Goal: Find specific page/section: Find specific page/section

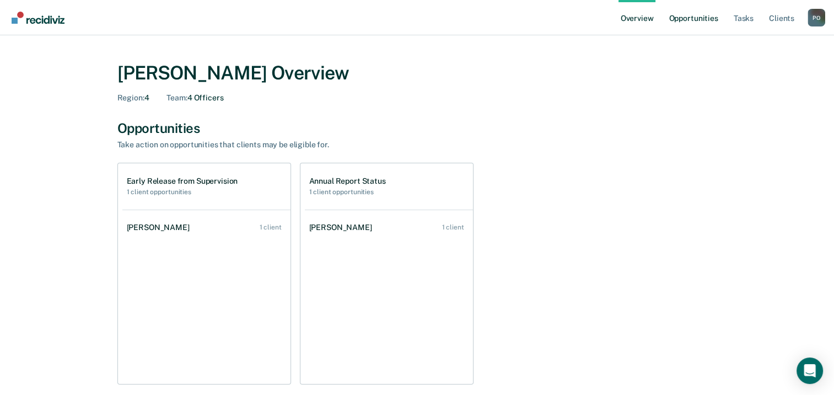
click at [687, 24] on link "Opportunities" at bounding box center [693, 17] width 53 height 35
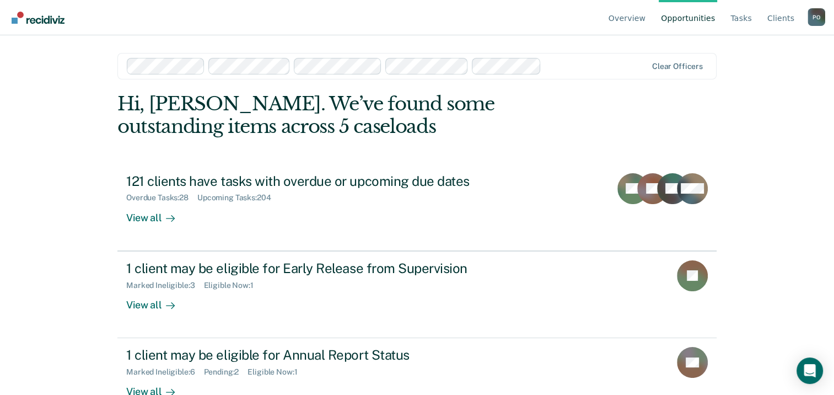
scroll to position [29, 0]
